Goal: Obtain resource: Obtain resource

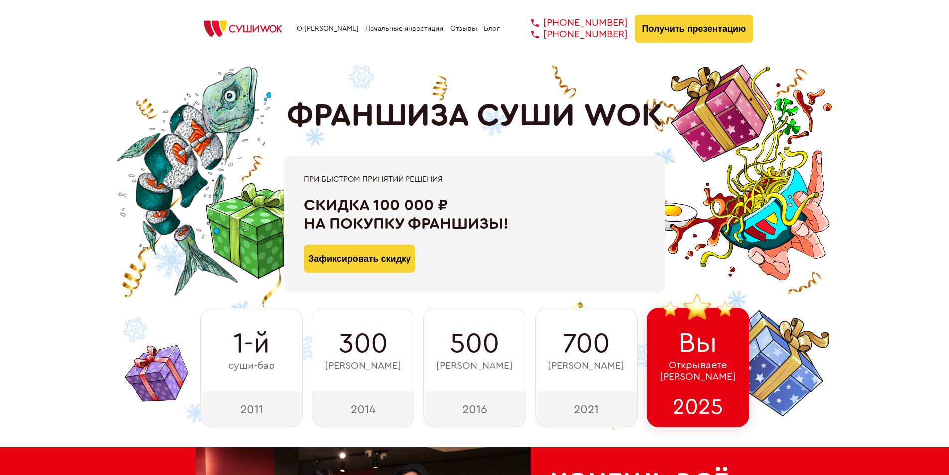
type input "WhatsApp"
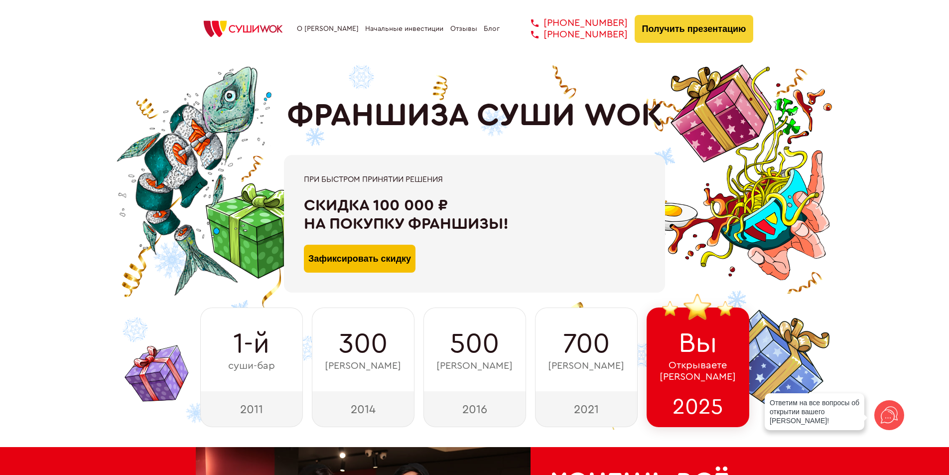
click at [381, 264] on button "Зафиксировать скидку" at bounding box center [360, 259] width 112 height 28
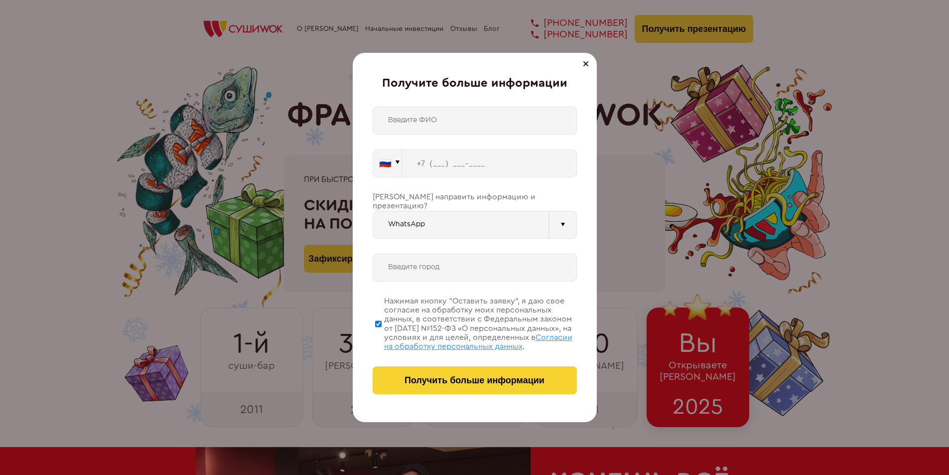
click at [573, 220] on div at bounding box center [563, 225] width 28 height 28
click at [583, 63] on div at bounding box center [586, 64] width 12 height 12
